Goal: Task Accomplishment & Management: Complete application form

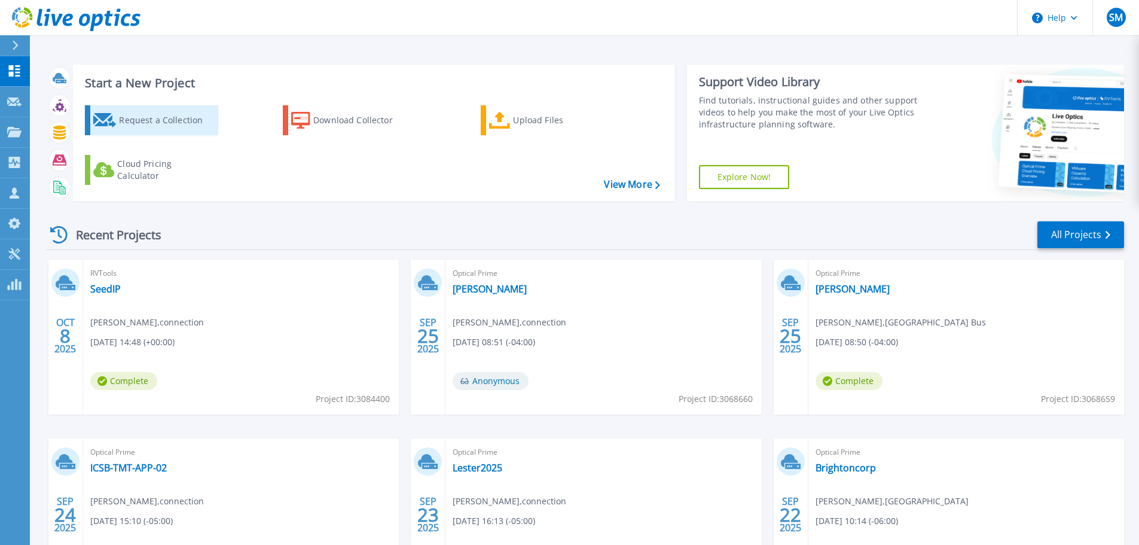
click at [161, 117] on div "Request a Collection" at bounding box center [167, 120] width 96 height 24
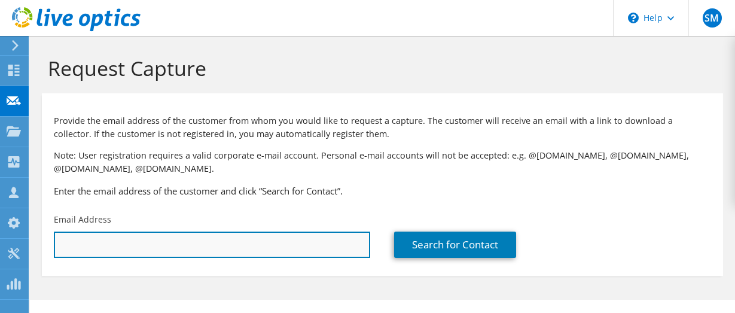
click at [113, 248] on input "text" at bounding box center [212, 244] width 316 height 26
paste input "[EMAIL_ADDRESS][DOMAIN_NAME]"
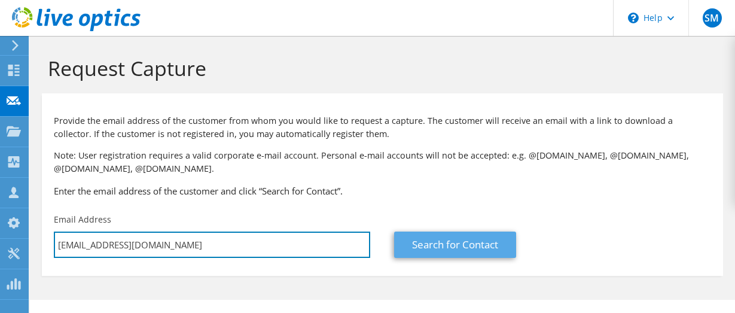
type input "[EMAIL_ADDRESS][DOMAIN_NAME]"
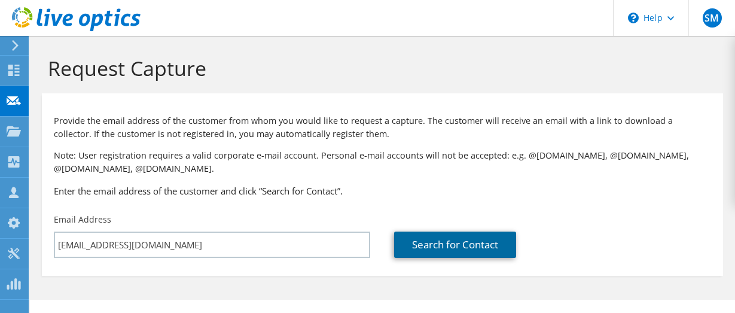
click at [449, 254] on link "Search for Contact" at bounding box center [455, 244] width 122 height 26
type input "SEED INTELLECTUAL PROPERTY LAW GROUP PLLC"
type input "Collin"
type input "[PERSON_NAME]"
type input "[GEOGRAPHIC_DATA]"
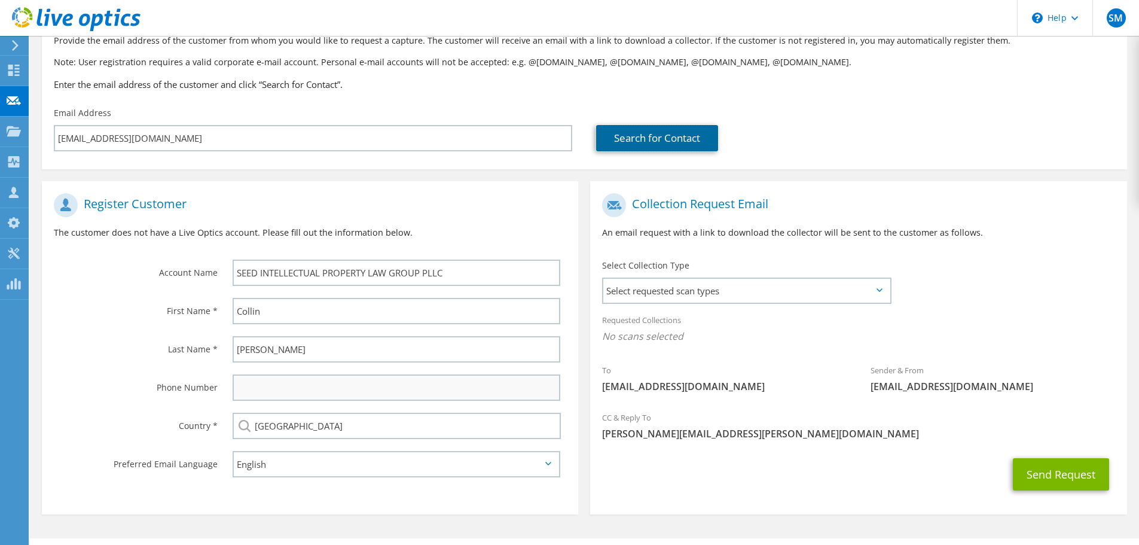
scroll to position [109, 0]
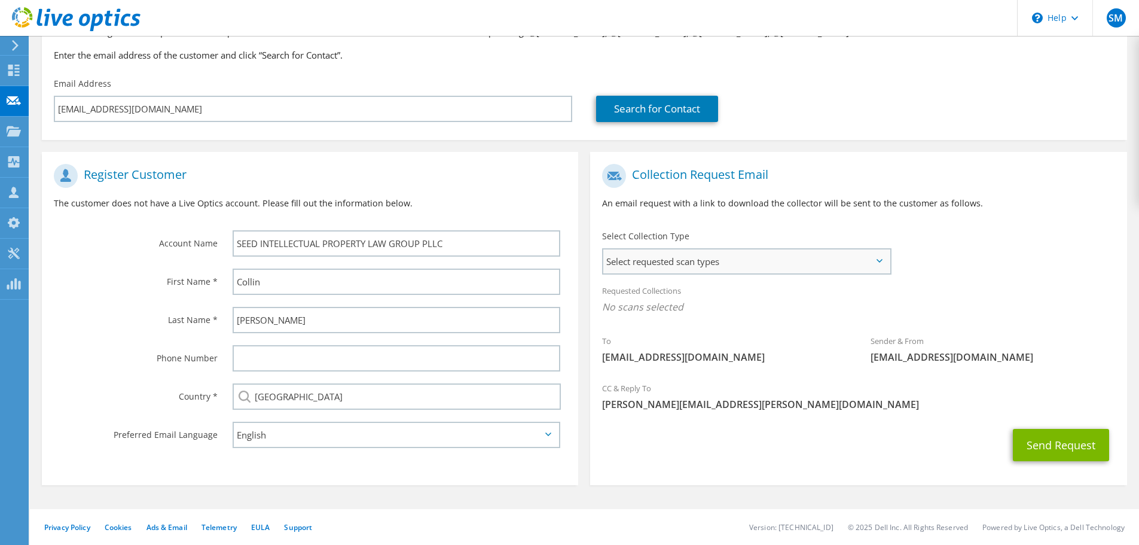
click at [701, 257] on span "Select requested scan types" at bounding box center [746, 261] width 286 height 24
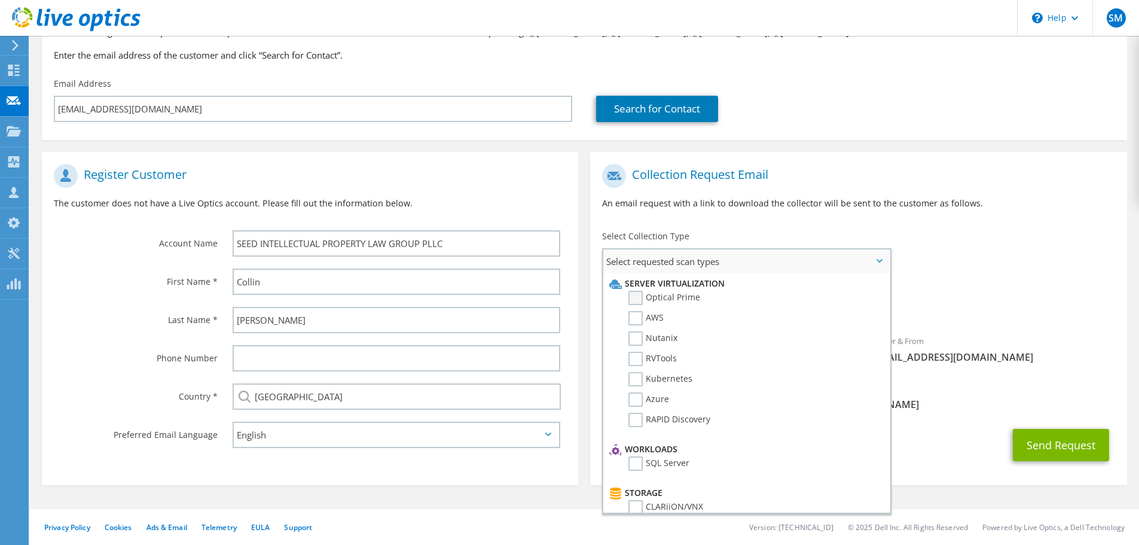
click at [631, 293] on label "Optical Prime" at bounding box center [665, 298] width 72 height 14
click at [0, 0] on input "Optical Prime" at bounding box center [0, 0] width 0 height 0
click at [923, 246] on div "To [EMAIL_ADDRESS][DOMAIN_NAME] Sender & From [EMAIL_ADDRESS][DOMAIN_NAME]" at bounding box center [858, 268] width 536 height 221
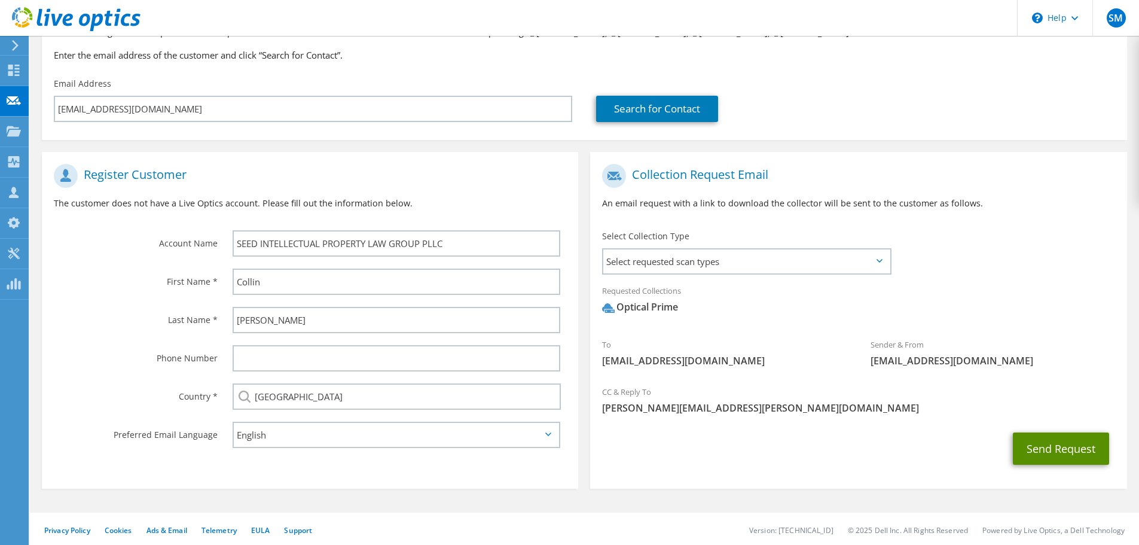
click at [1053, 443] on button "Send Request" at bounding box center [1061, 448] width 96 height 32
